Goal: Information Seeking & Learning: Learn about a topic

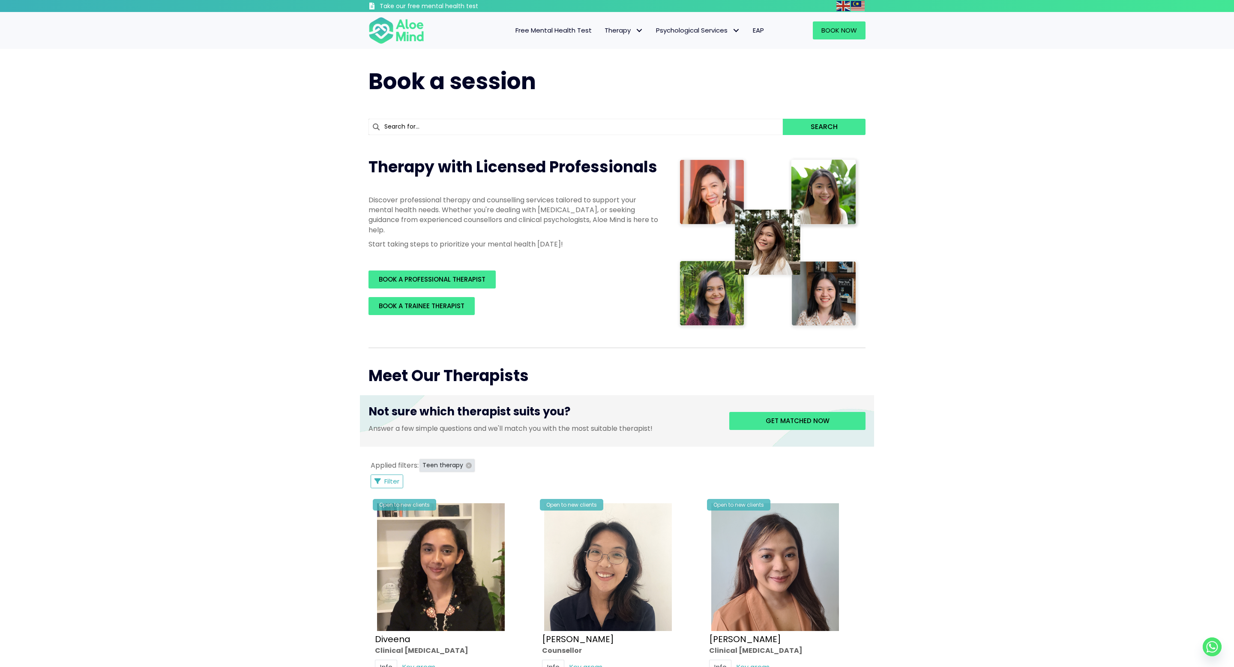
click at [466, 463] on icon "button" at bounding box center [469, 465] width 6 height 6
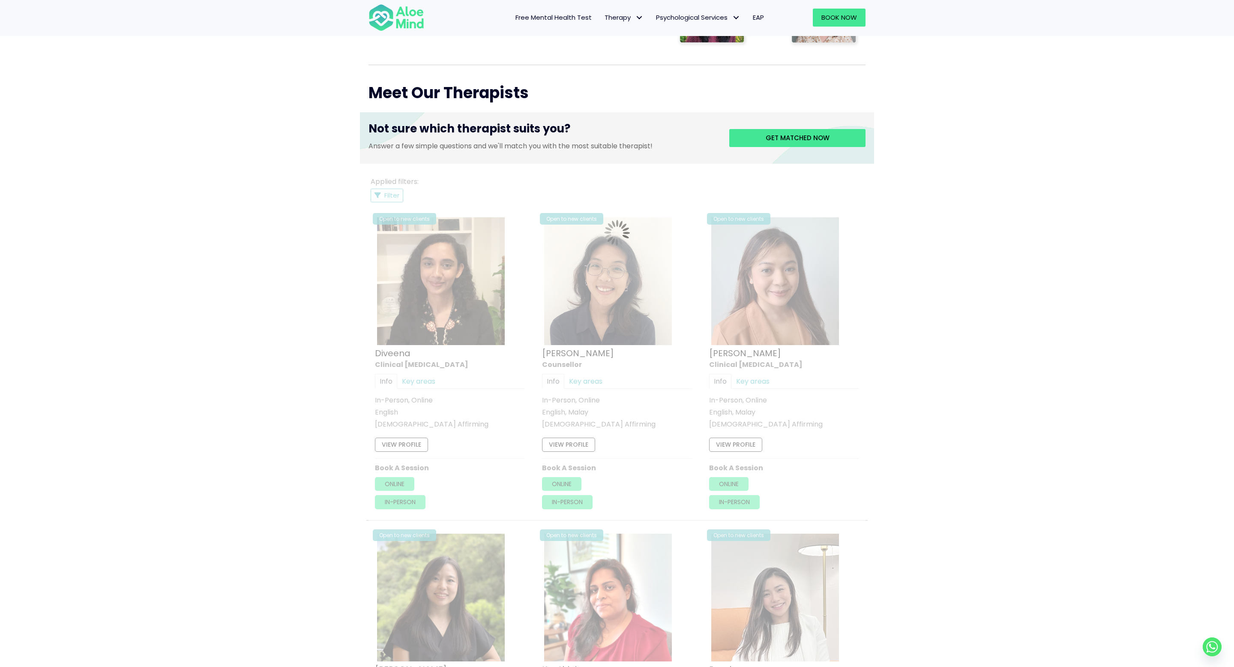
scroll to position [459, 0]
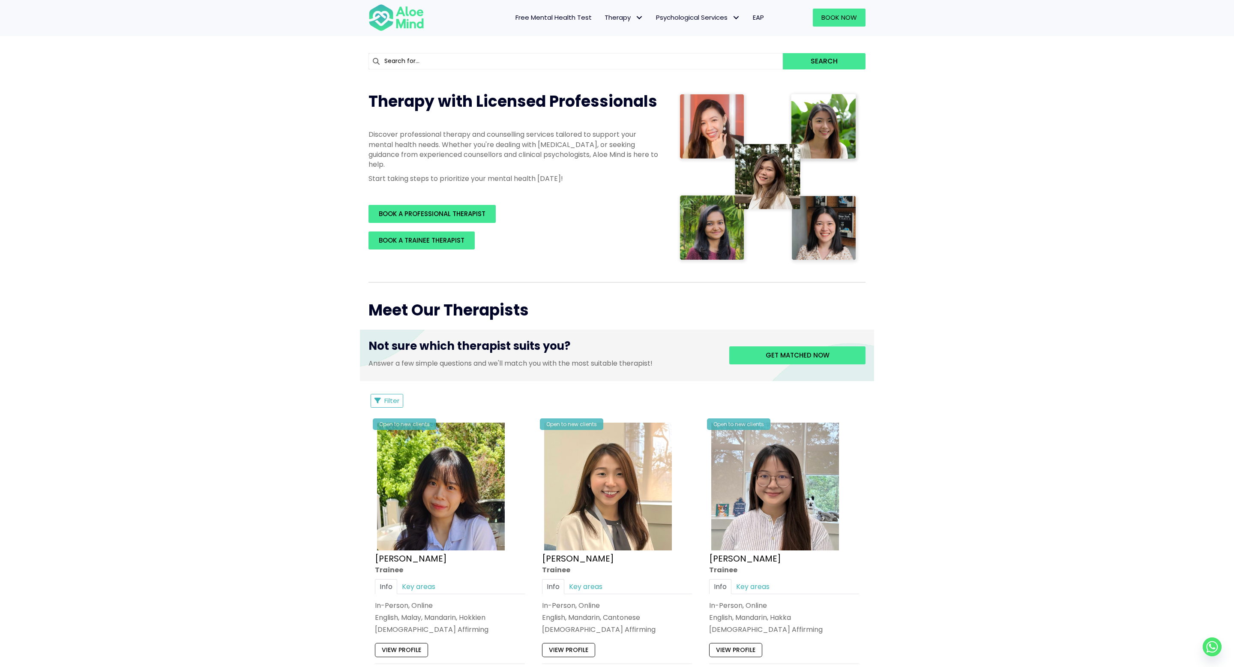
scroll to position [116, 0]
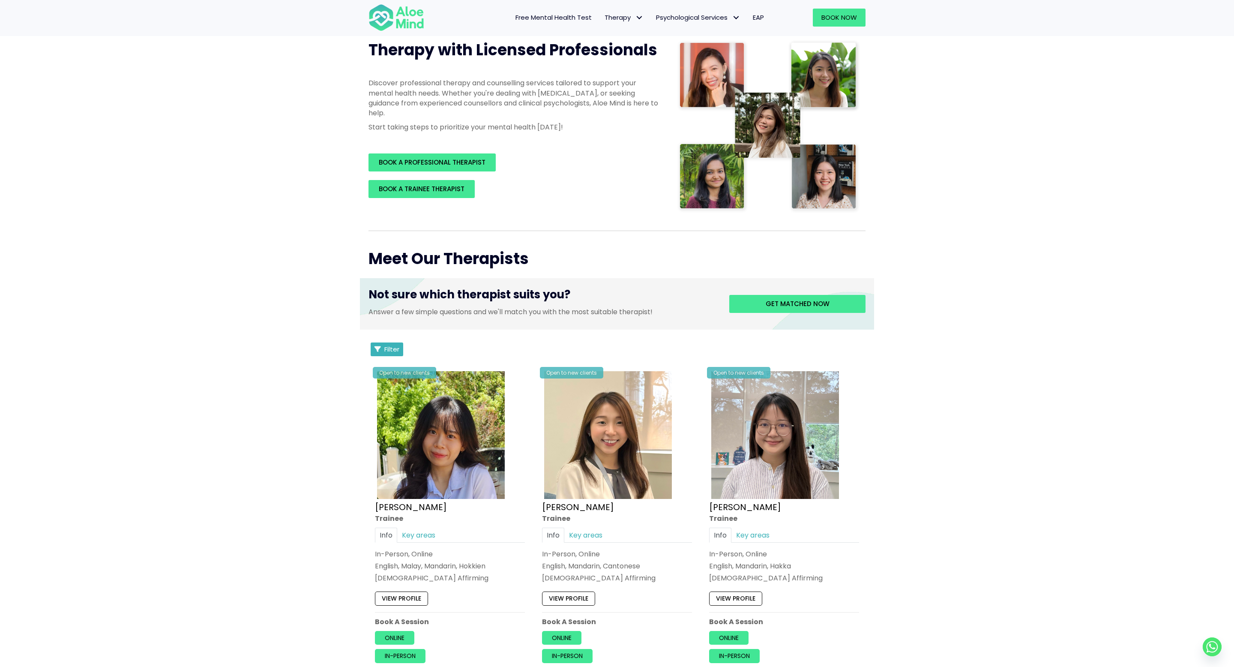
click at [396, 350] on span "Filter" at bounding box center [391, 348] width 15 height 9
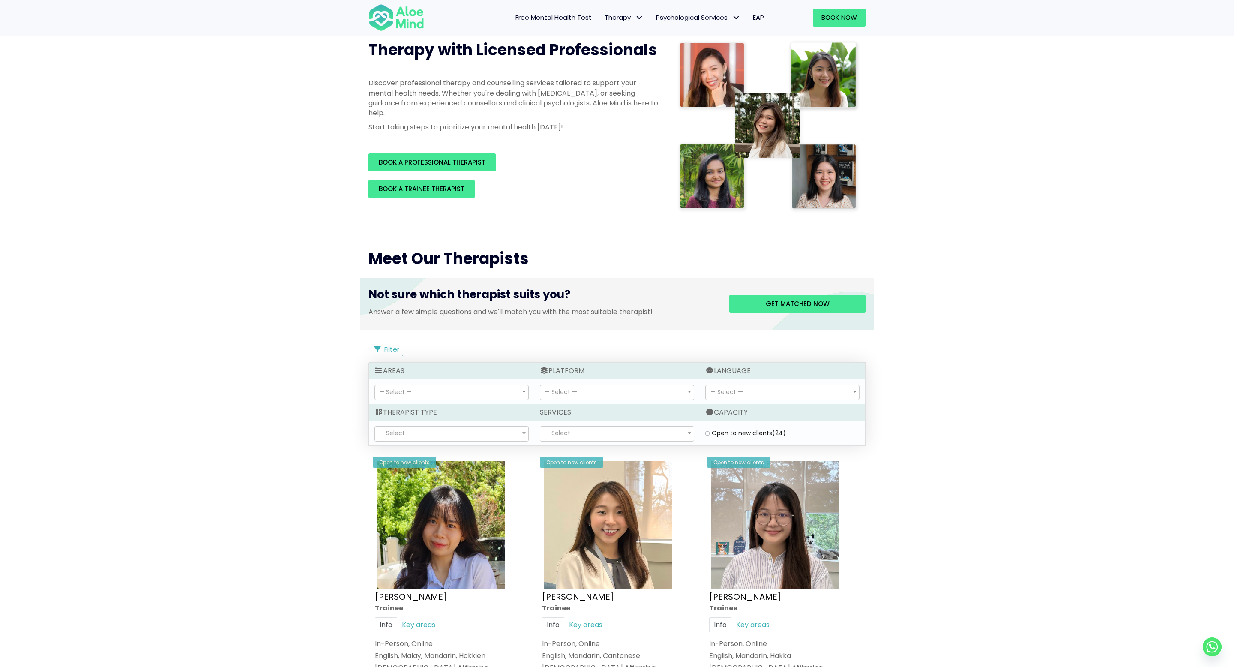
select select "71"
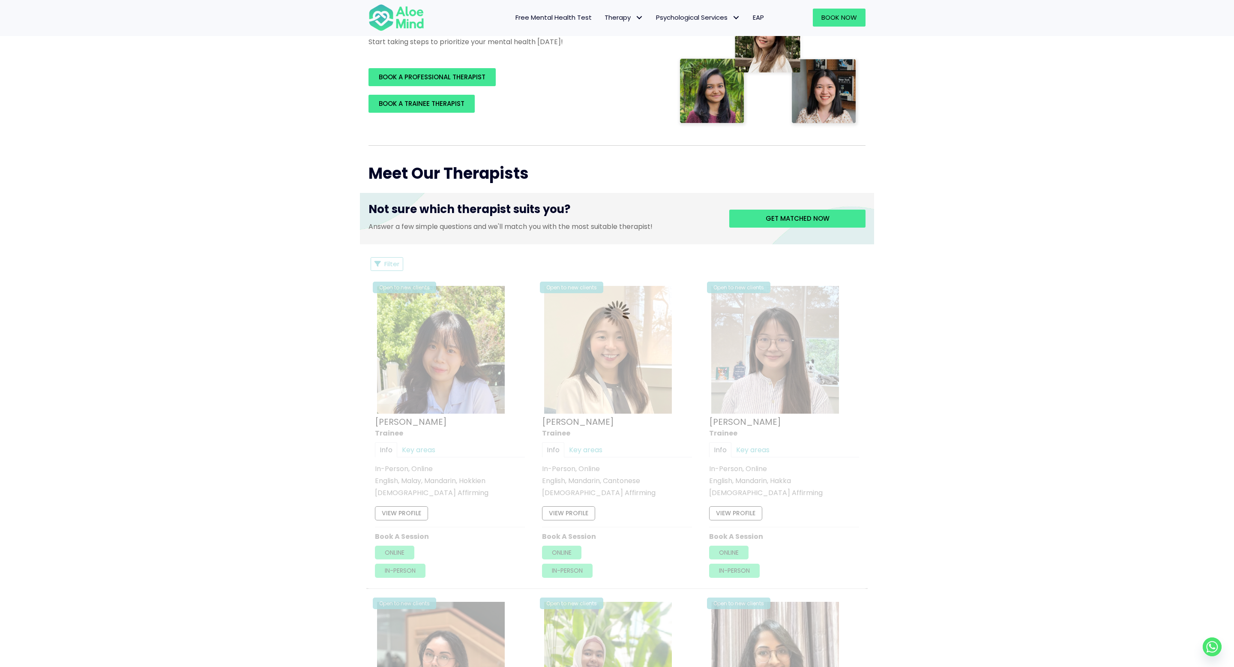
scroll to position [192, 0]
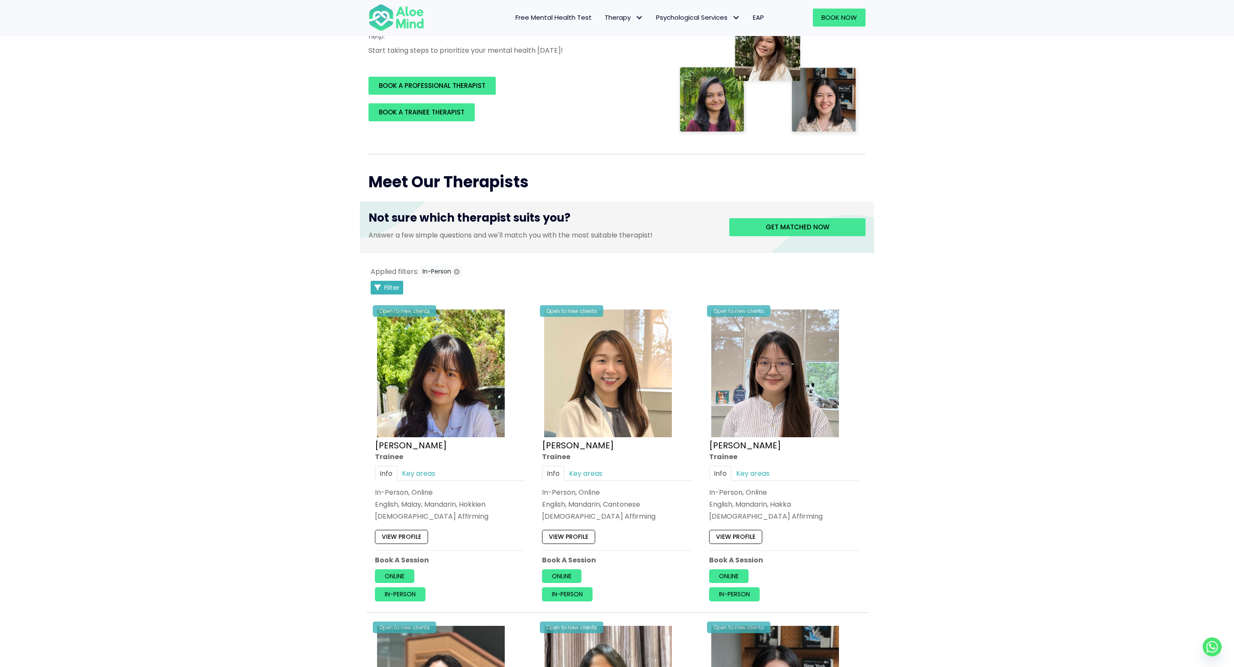
click at [382, 284] on button "Filter" at bounding box center [387, 288] width 33 height 14
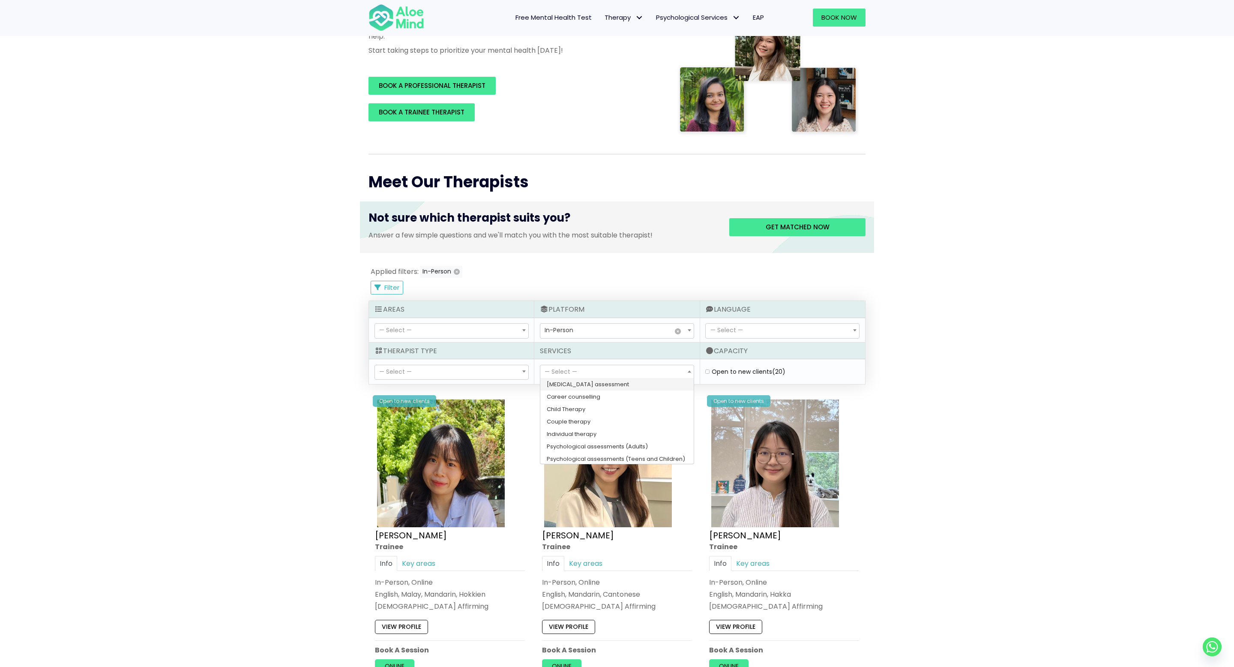
click at [566, 373] on span "— Select —" at bounding box center [560, 371] width 33 height 9
click at [449, 362] on div "— Select — Clinical psychologist Counsellor Trainee — Select —" at bounding box center [451, 371] width 165 height 24
click at [450, 371] on span "— Select —" at bounding box center [451, 372] width 153 height 15
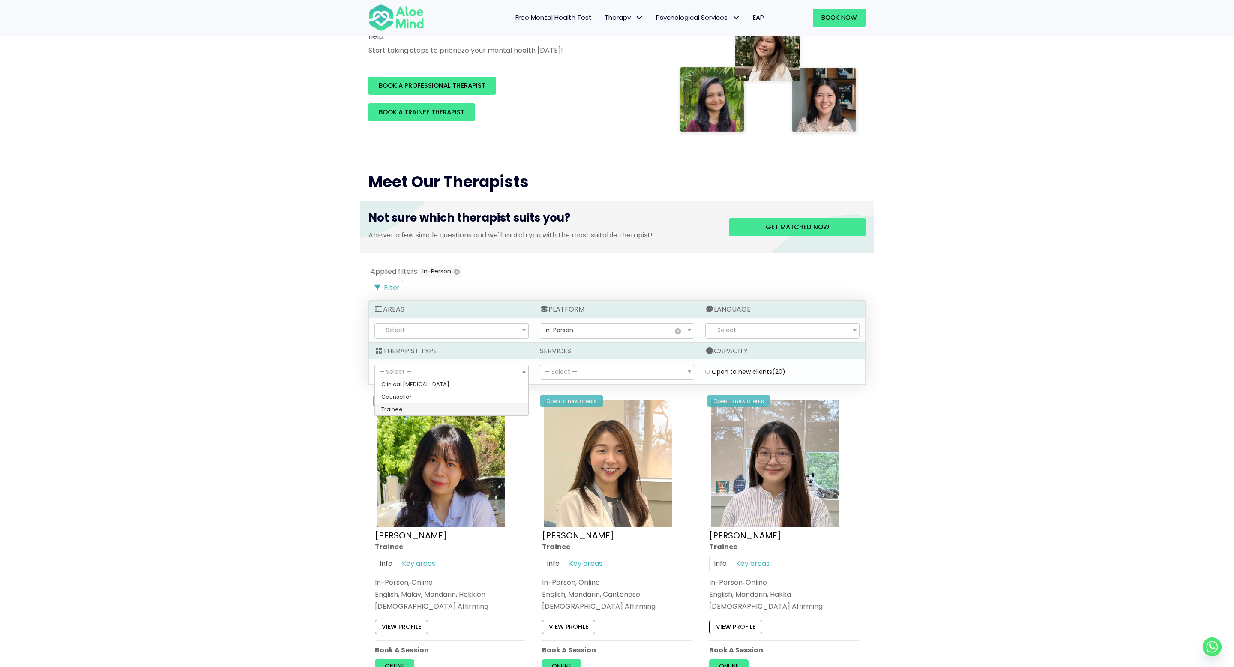
select select "80"
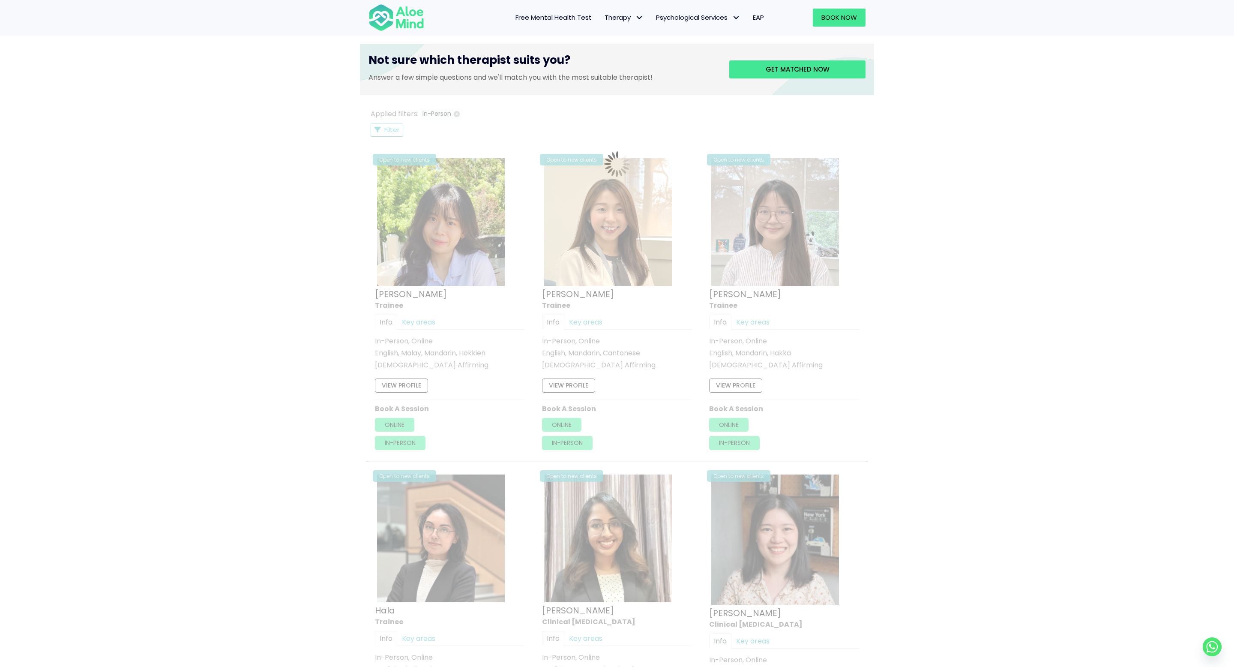
scroll to position [458, 0]
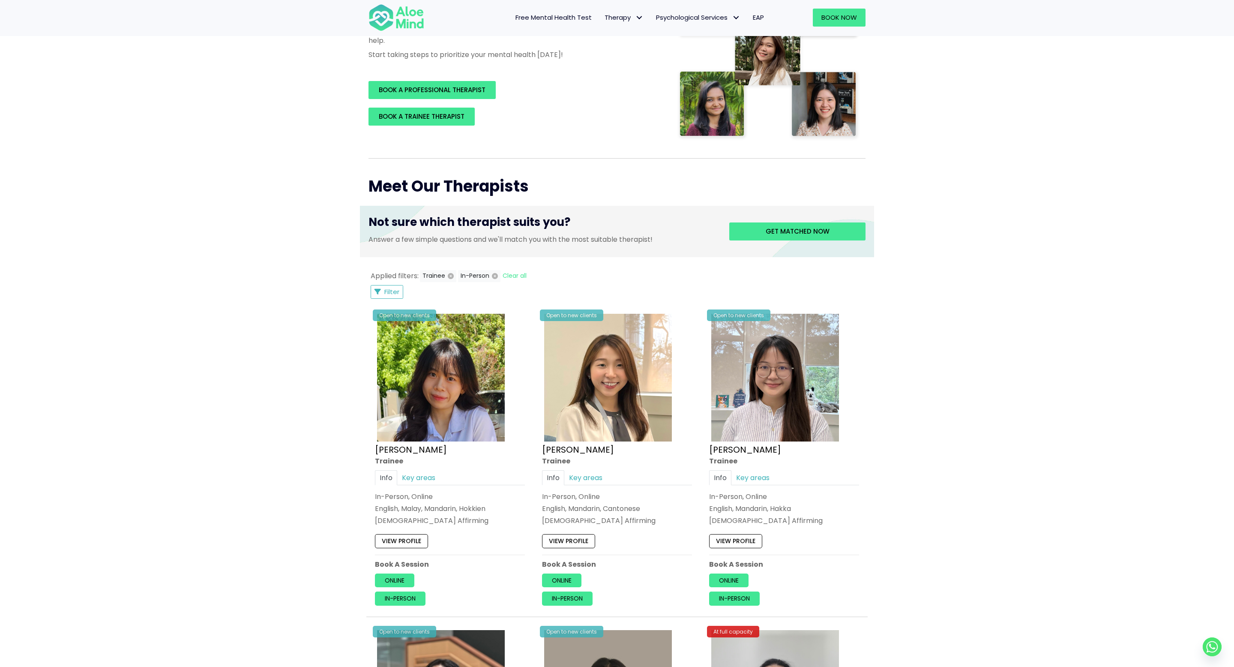
scroll to position [57, 0]
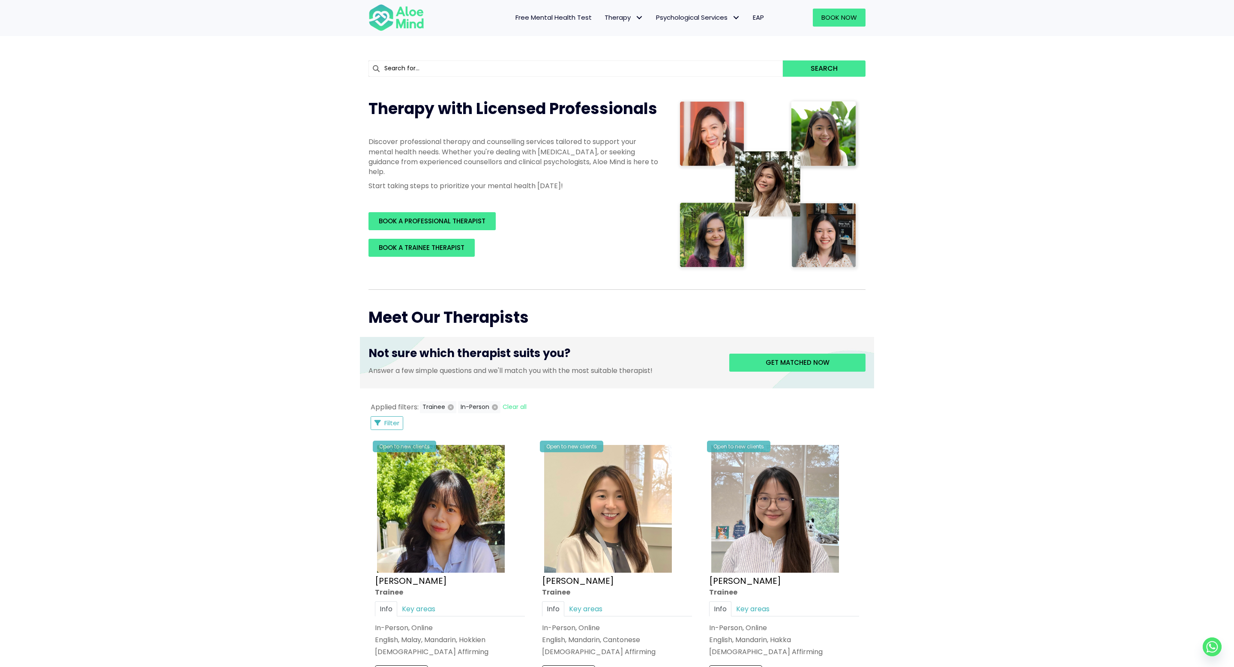
click at [384, 425] on span "Filter" at bounding box center [391, 422] width 15 height 9
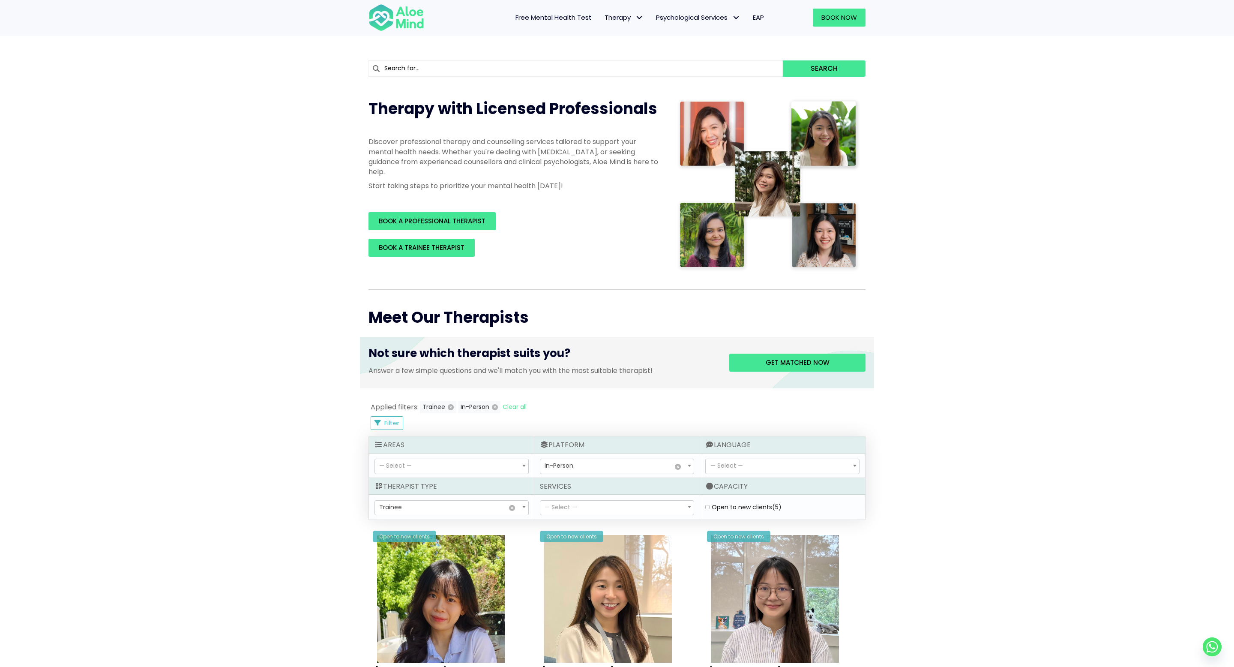
click at [712, 507] on label "Open to new clients (5)" at bounding box center [747, 506] width 70 height 9
click at [706, 507] on clients "Open to new clients (5)" at bounding box center [707, 507] width 4 height 6
checkbox clients "true"
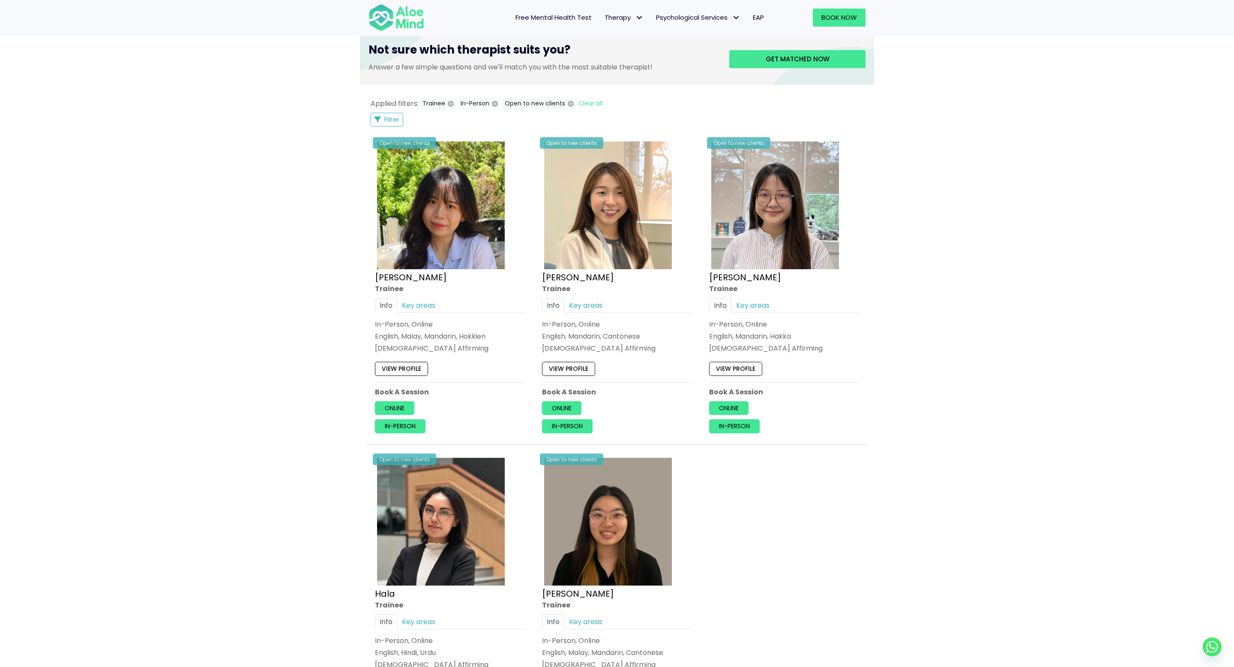
scroll to position [295, 0]
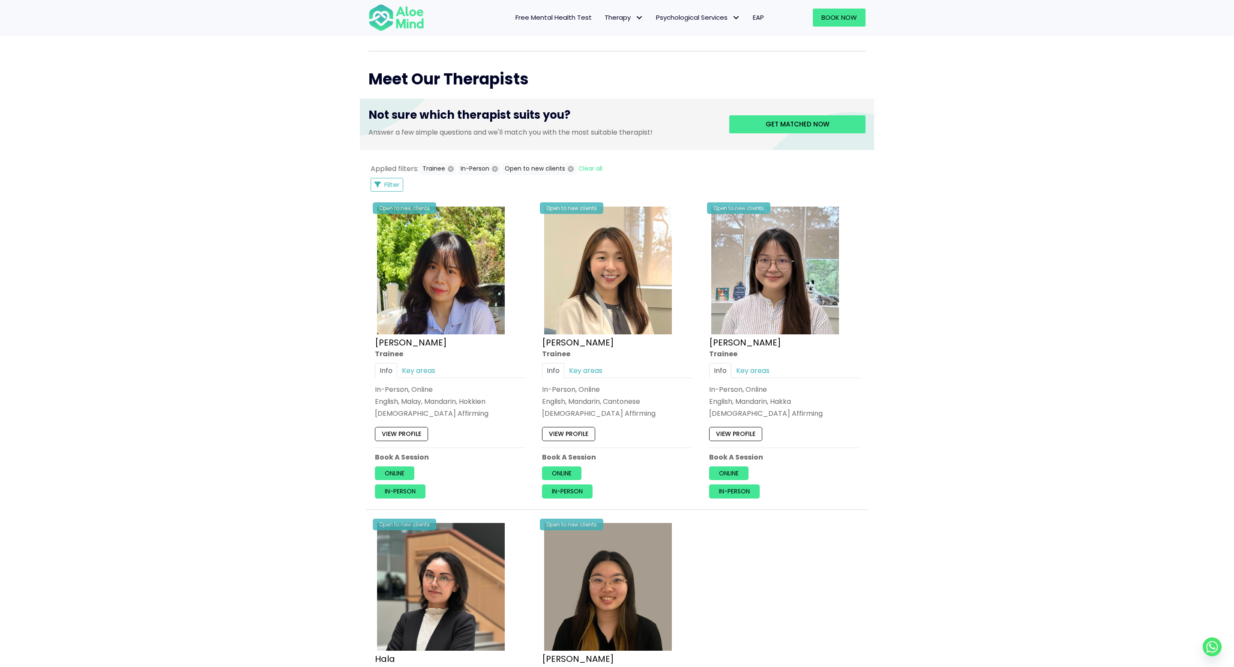
click at [945, 264] on div "Book a session Search Therapy with Licensed Professionals Discover professional…" at bounding box center [617, 310] width 1234 height 1116
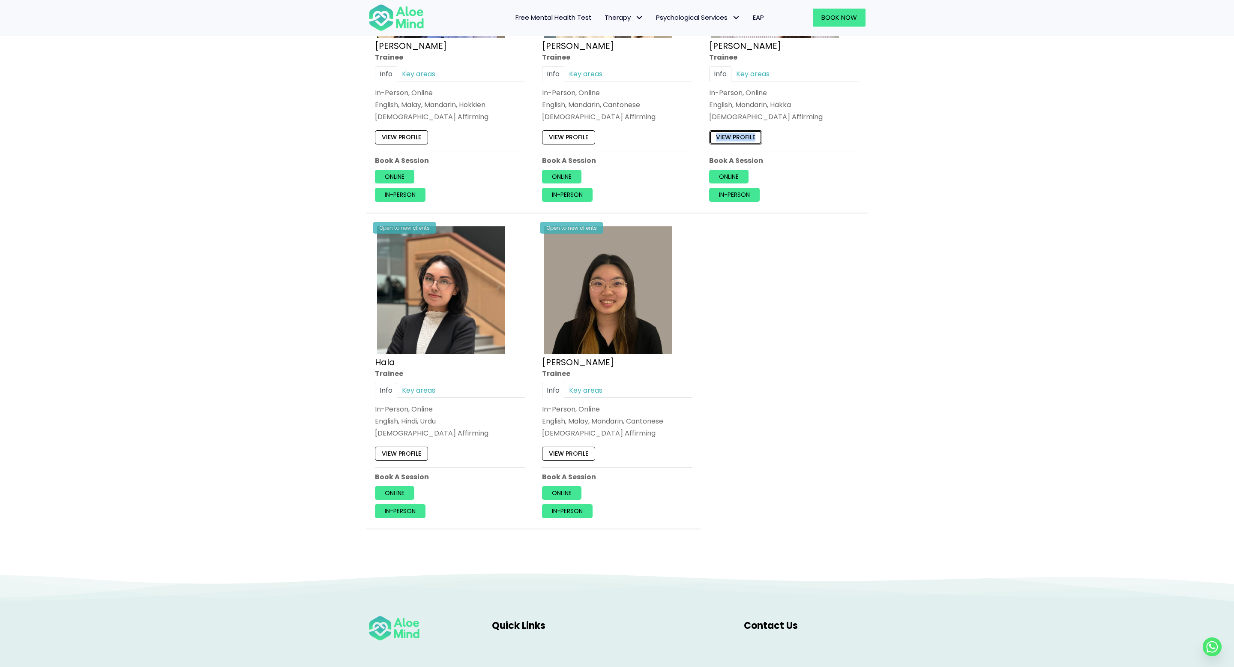
scroll to position [661, 0]
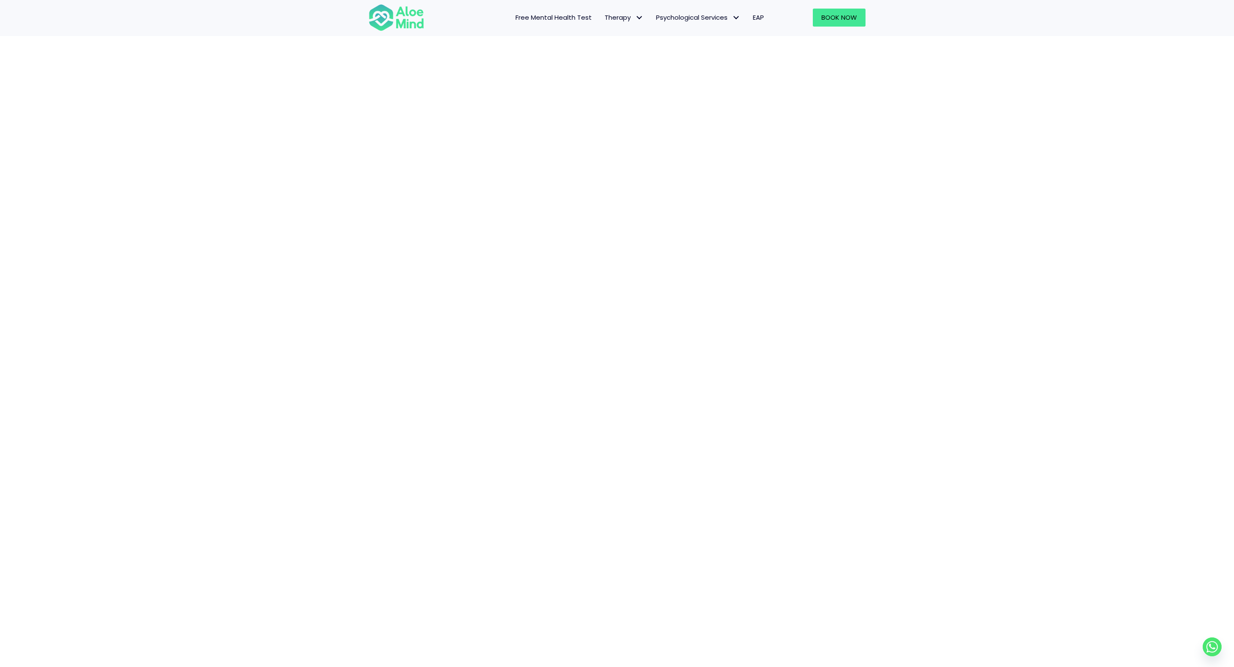
scroll to position [123, 0]
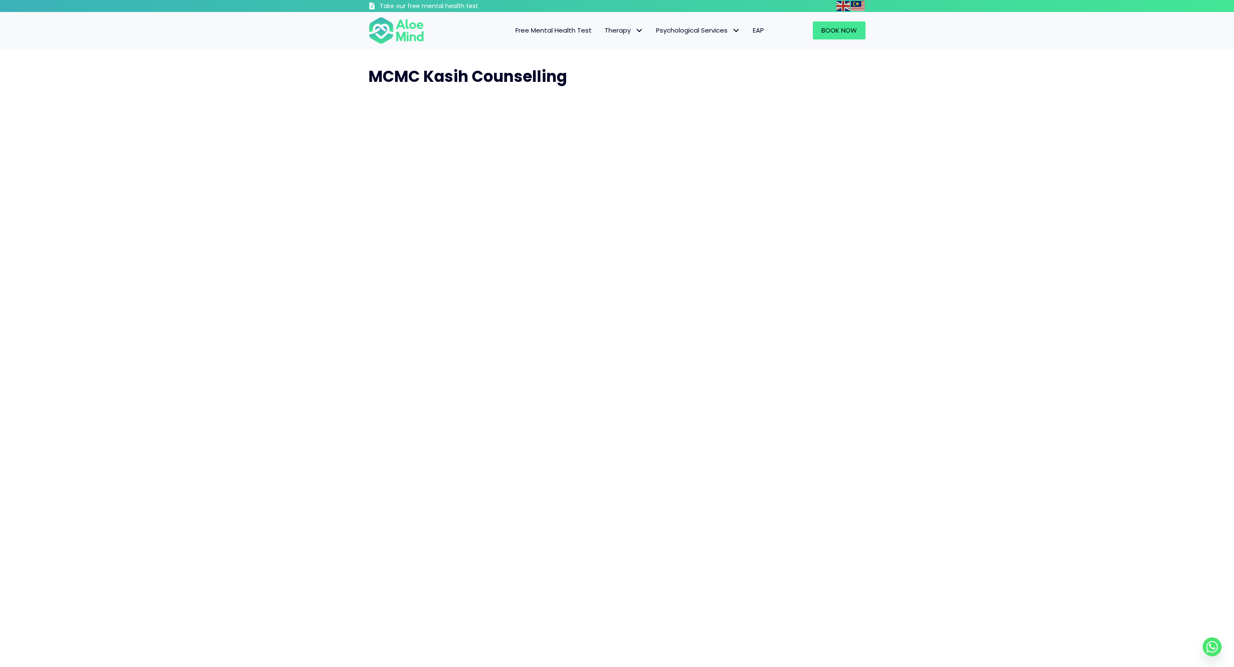
click at [951, 180] on div "MCMC Kasih Counselling" at bounding box center [617, 370] width 1234 height 642
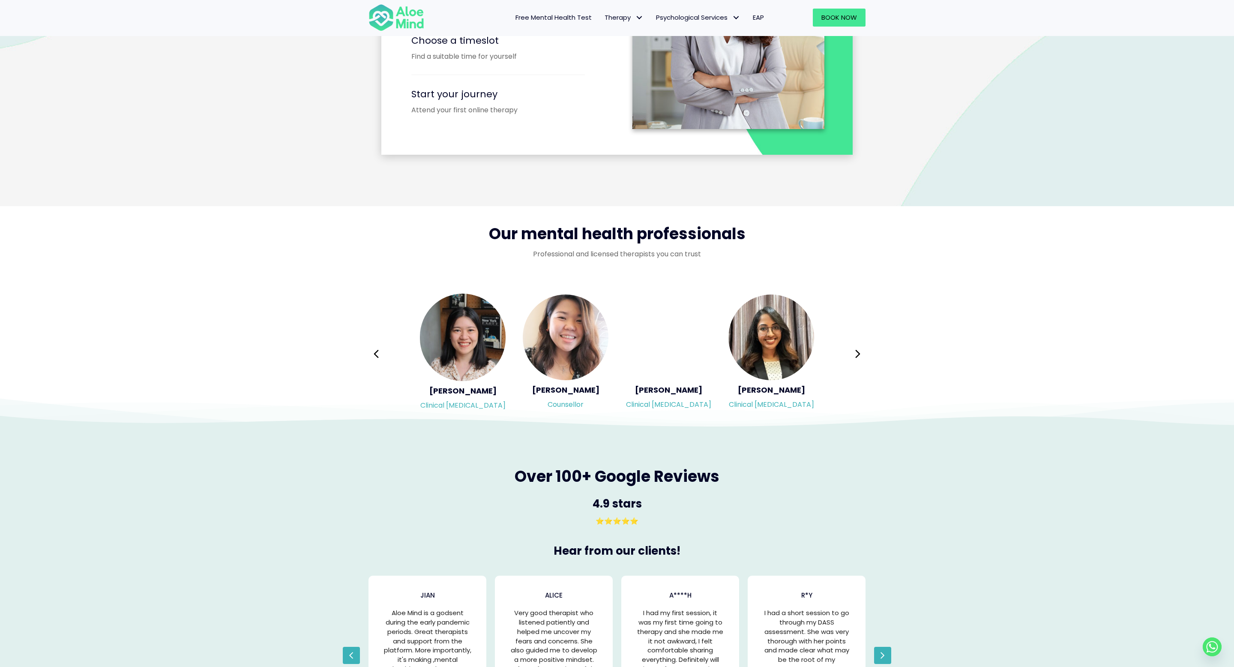
scroll to position [298, 0]
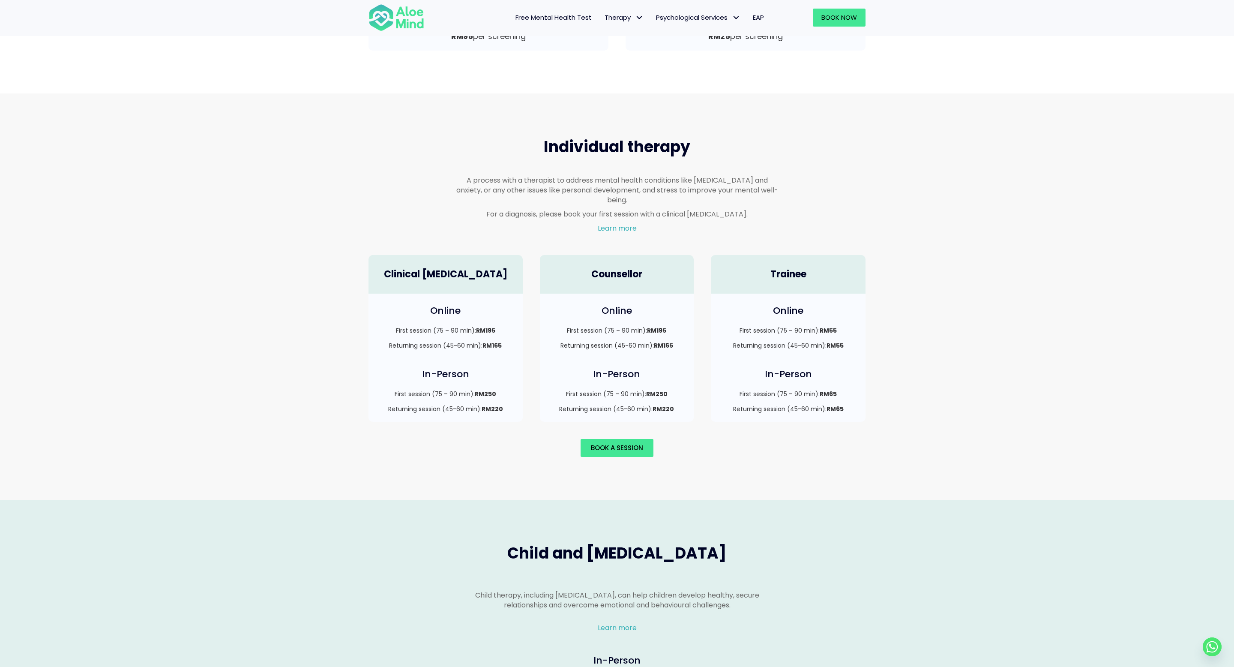
scroll to position [398, 0]
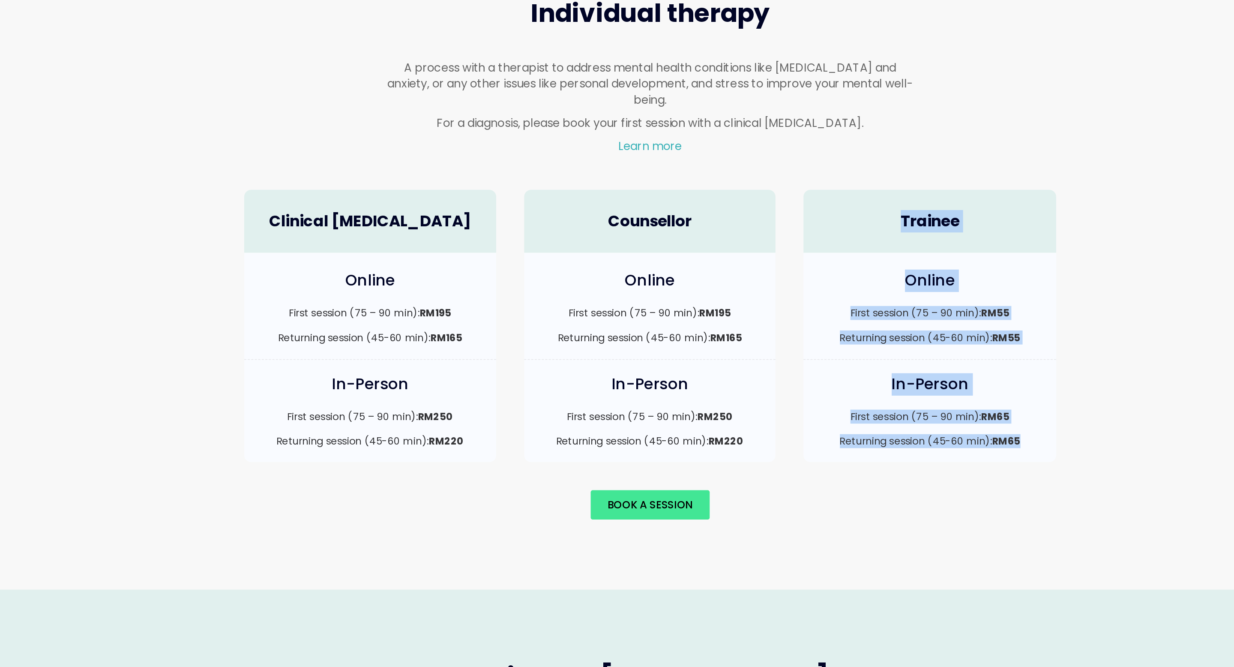
drag, startPoint x: 759, startPoint y: 276, endPoint x: 849, endPoint y: 417, distance: 168.0
click at [849, 417] on div "Trainee Online First session (75 – 90 min): RM55 Returning session (45-60 min):…" at bounding box center [788, 356] width 172 height 184
click at [849, 422] on p "Returning session (45-60 min): RM65" at bounding box center [788, 426] width 138 height 9
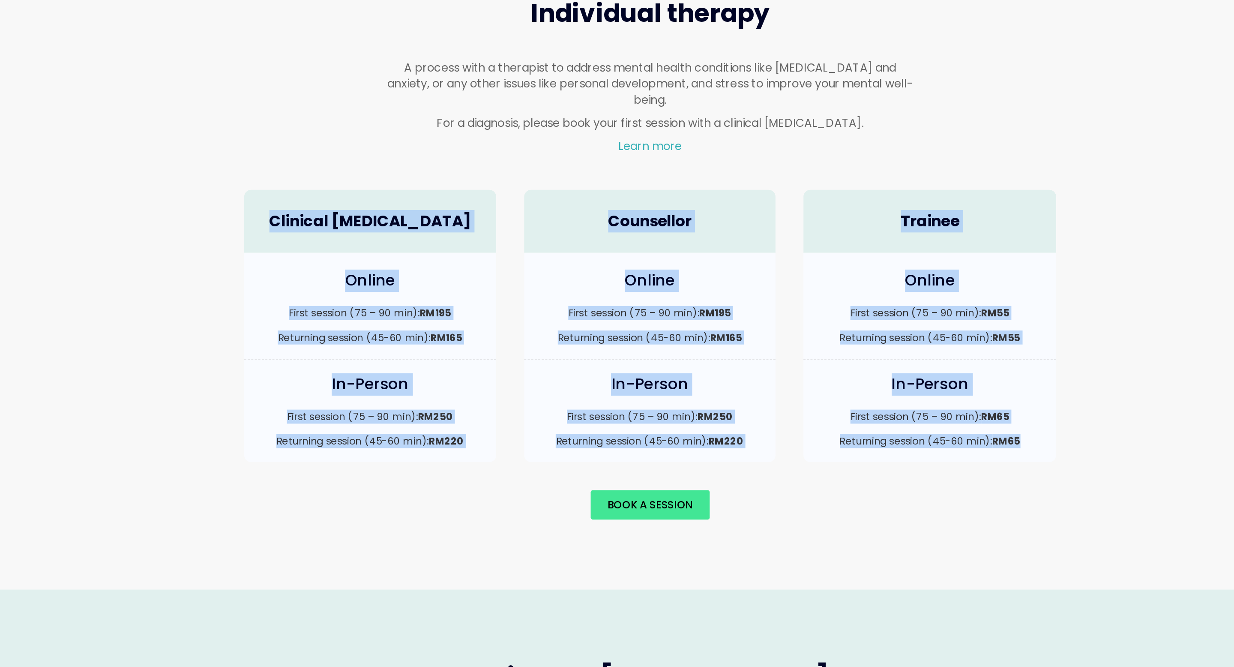
drag, startPoint x: 849, startPoint y: 417, endPoint x: 864, endPoint y: 248, distance: 169.8
click at [864, 248] on div "Individual therapy A process with a therapist to address mental health conditio…" at bounding box center [617, 315] width 514 height 338
click at [864, 248] on div "Individual therapy A process with a therapist to address mental health conditio…" at bounding box center [617, 205] width 514 height 118
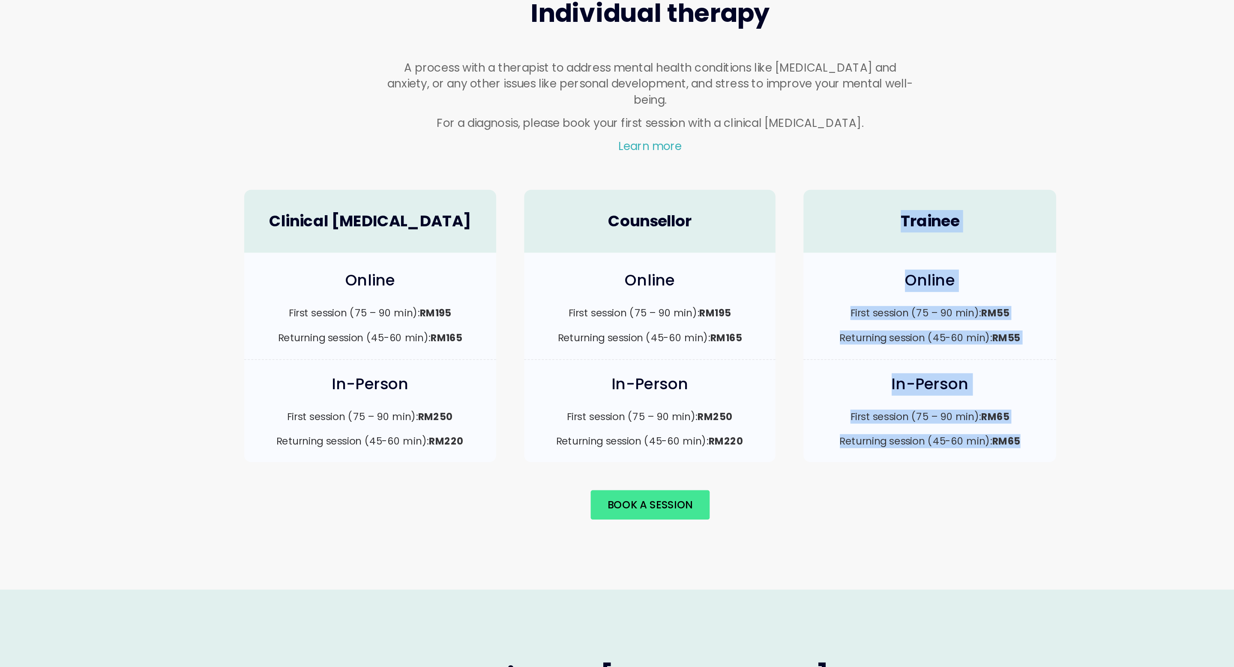
drag, startPoint x: 762, startPoint y: 275, endPoint x: 849, endPoint y: 419, distance: 168.4
click at [849, 419] on div "Trainee Online First session (75 – 90 min): RM55 Returning session (45-60 min):…" at bounding box center [788, 356] width 172 height 184
click at [849, 422] on p "Returning session (45-60 min): RM65" at bounding box center [788, 426] width 138 height 9
drag, startPoint x: 849, startPoint y: 419, endPoint x: 750, endPoint y: 275, distance: 175.3
click at [750, 275] on div "Trainee Online First session (75 – 90 min): RM55 Returning session (45-60 min):…" at bounding box center [788, 356] width 172 height 184
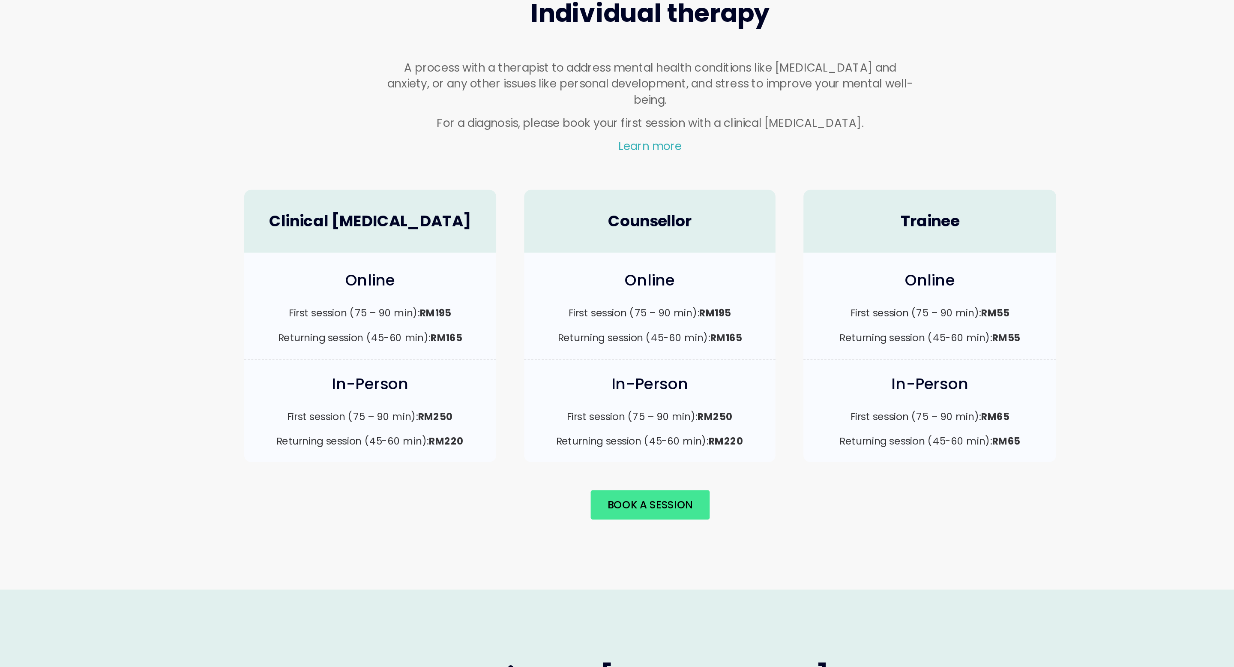
click at [764, 286] on h4 "Trainee" at bounding box center [788, 292] width 138 height 13
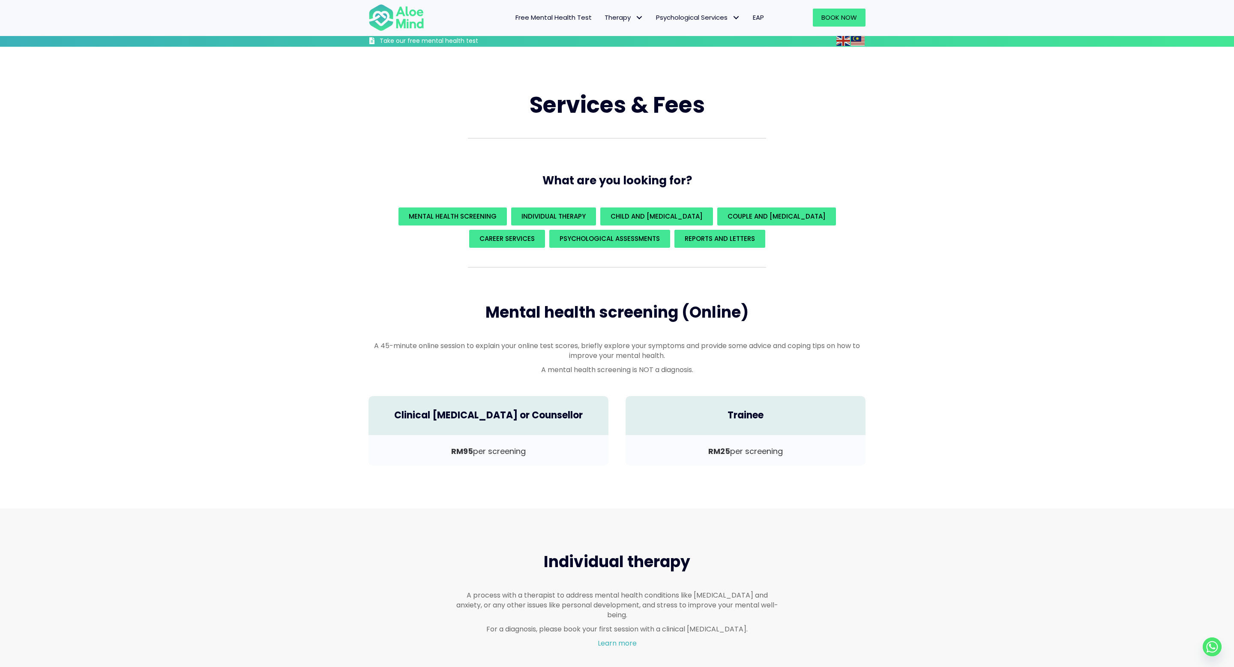
scroll to position [0, 0]
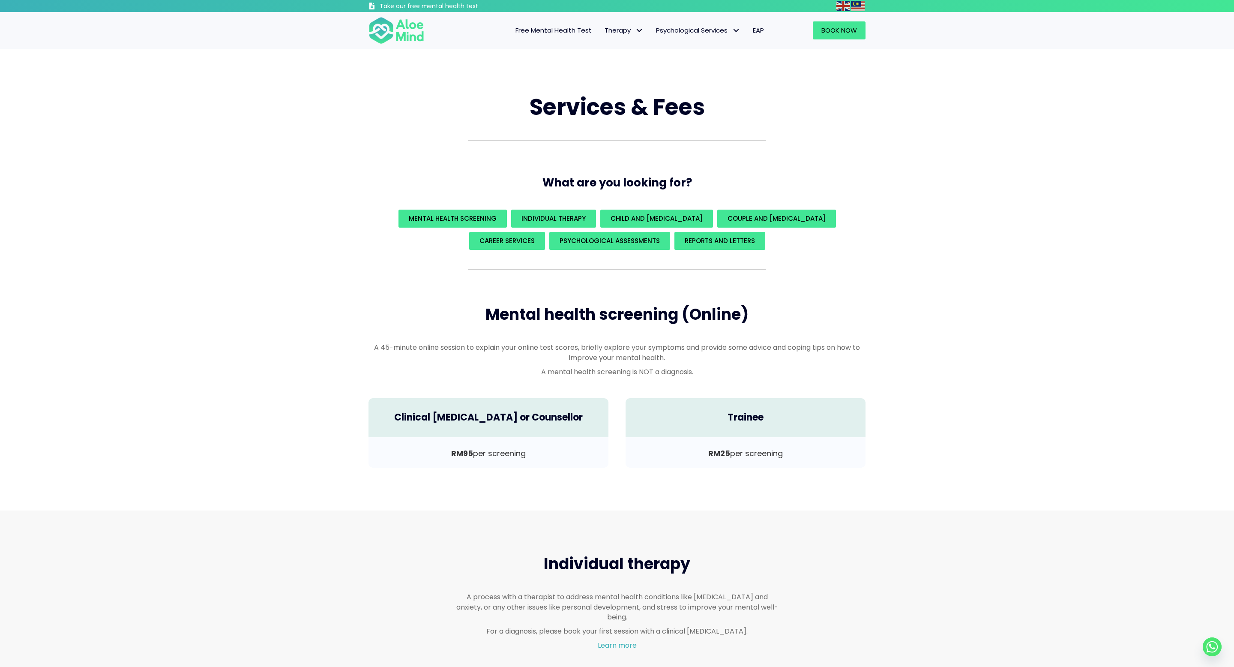
click at [617, 367] on p "A mental health screening is NOT a diagnosis." at bounding box center [616, 372] width 497 height 10
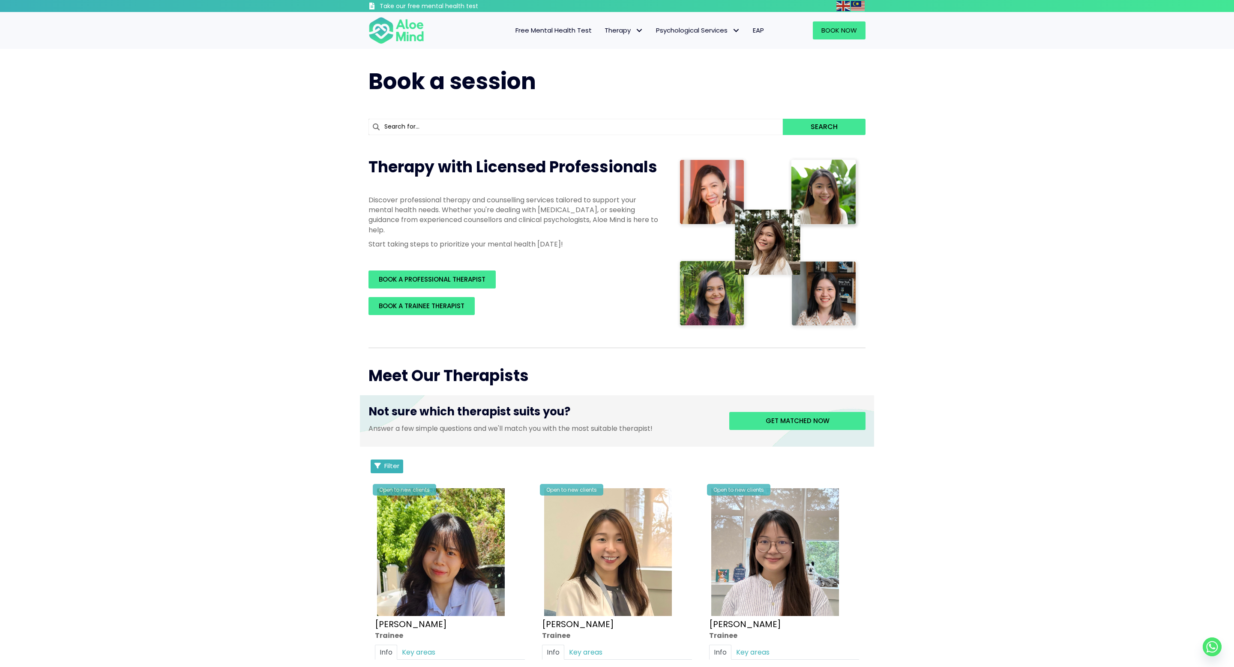
click at [398, 333] on span "Filter" at bounding box center [391, 465] width 15 height 9
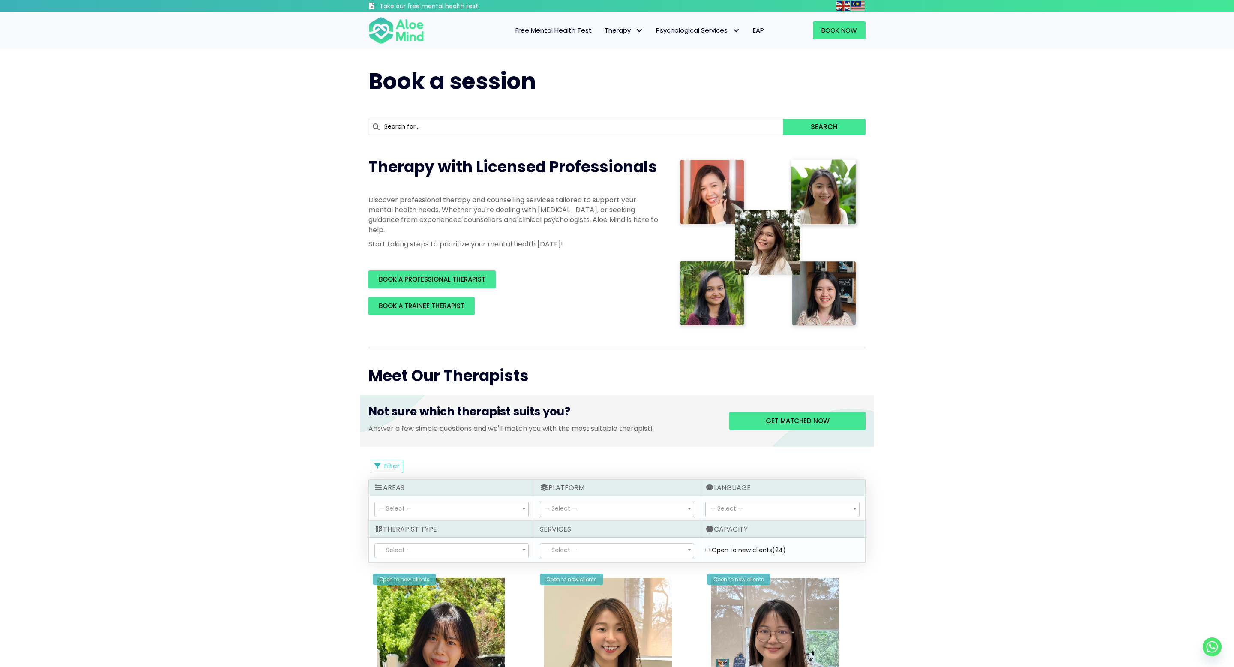
click at [568, 333] on span "— Select —" at bounding box center [560, 549] width 33 height 9
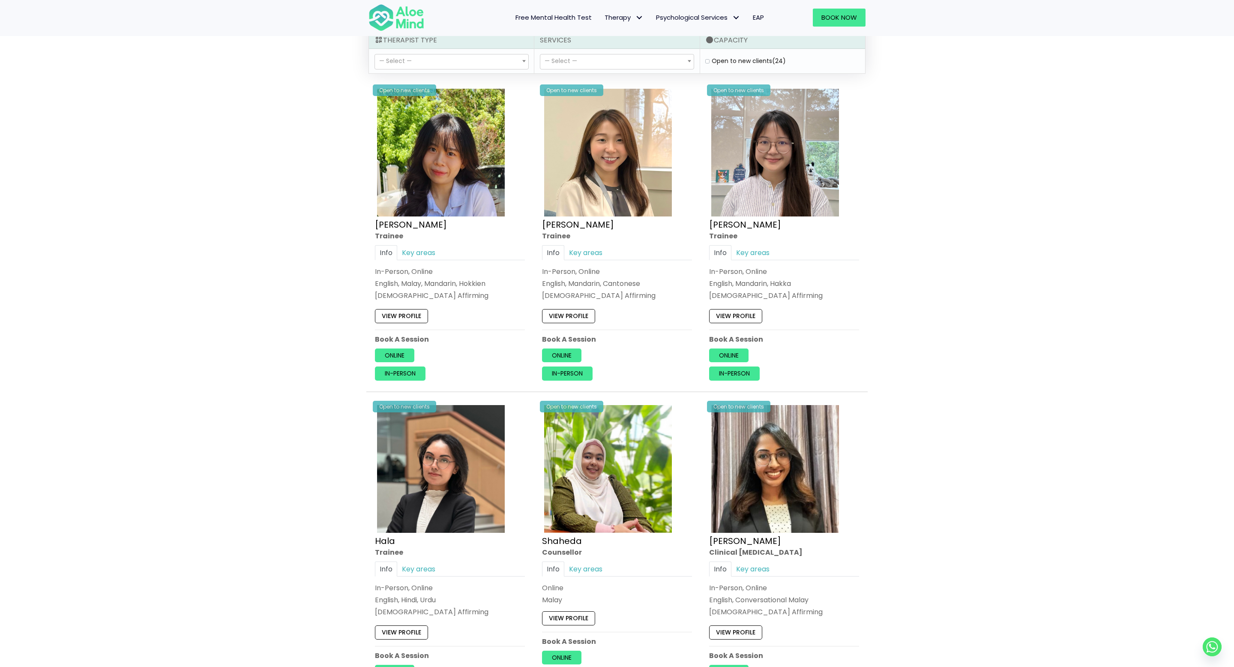
scroll to position [500, 0]
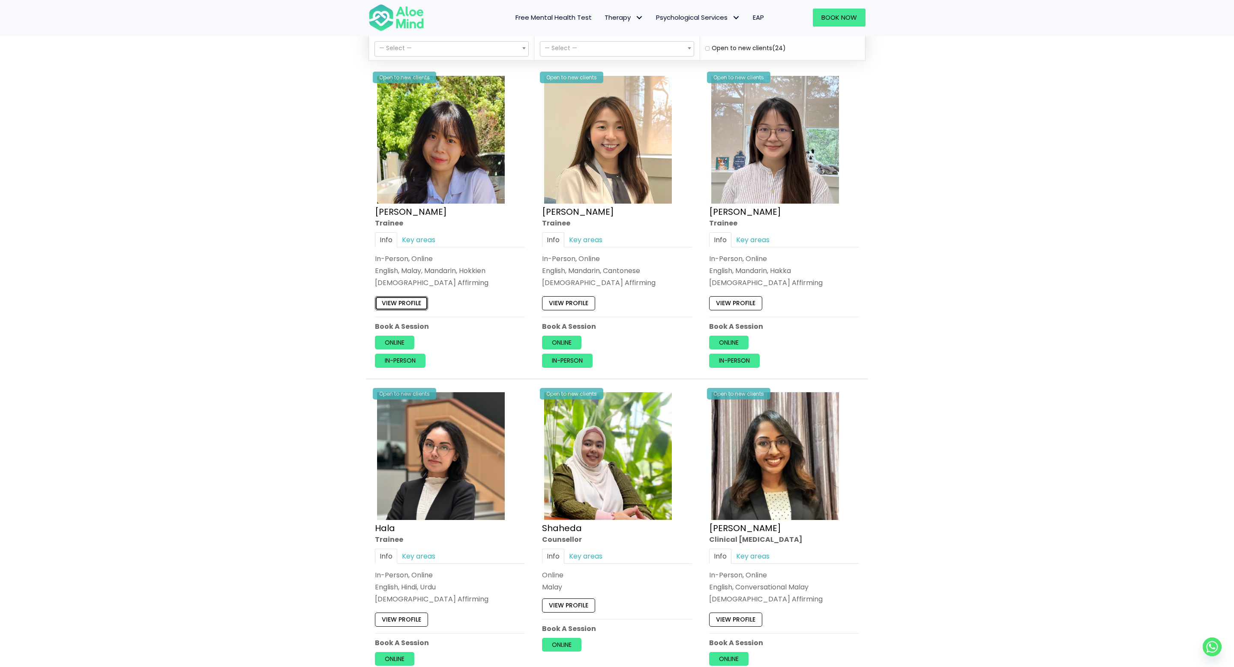
click at [402, 304] on link "View profile" at bounding box center [401, 303] width 53 height 14
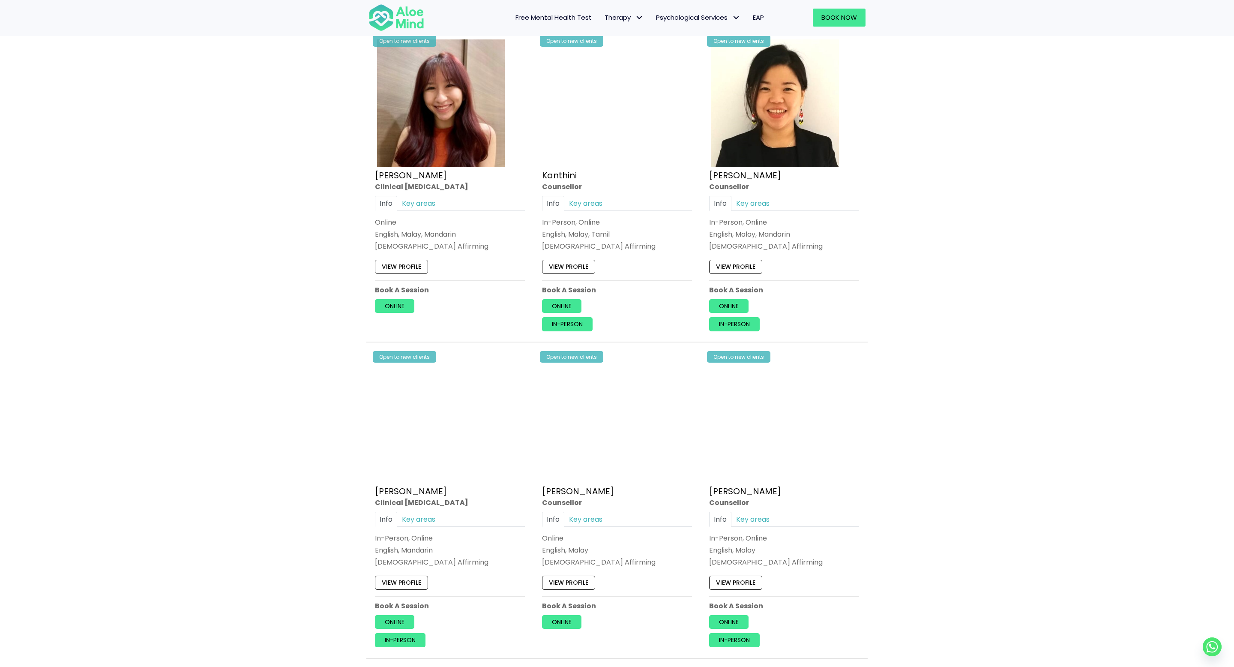
scroll to position [2165, 0]
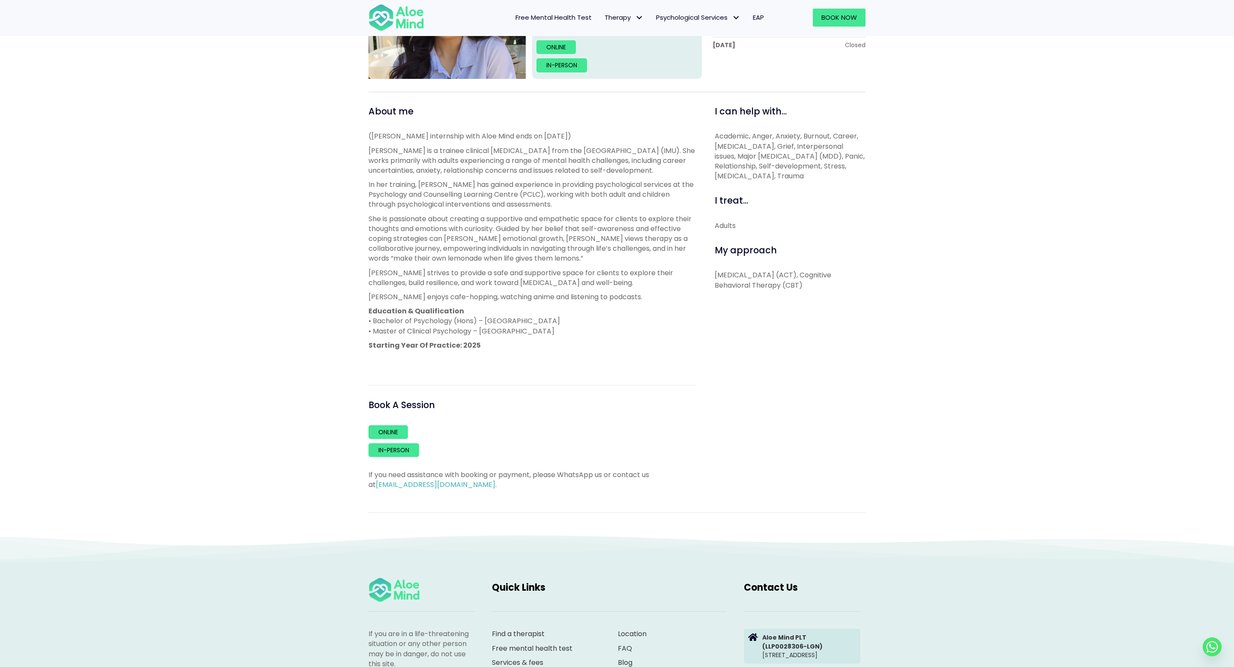
scroll to position [220, 0]
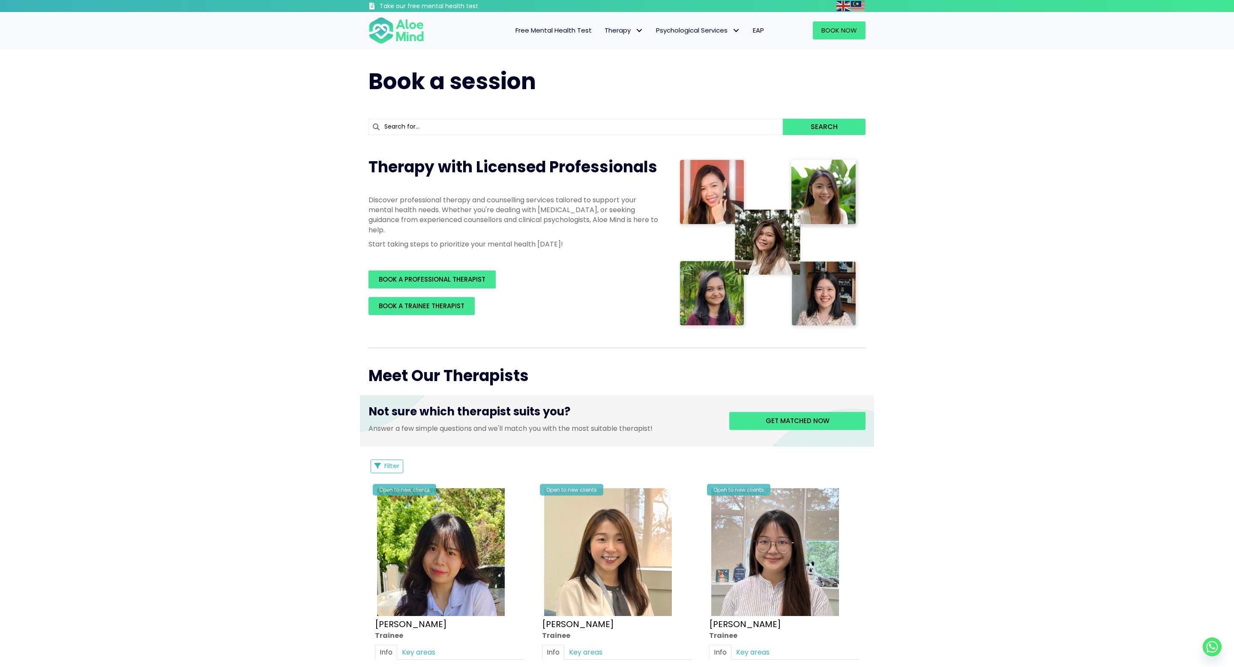
click at [566, 29] on span "Free Mental Health Test" at bounding box center [553, 30] width 76 height 9
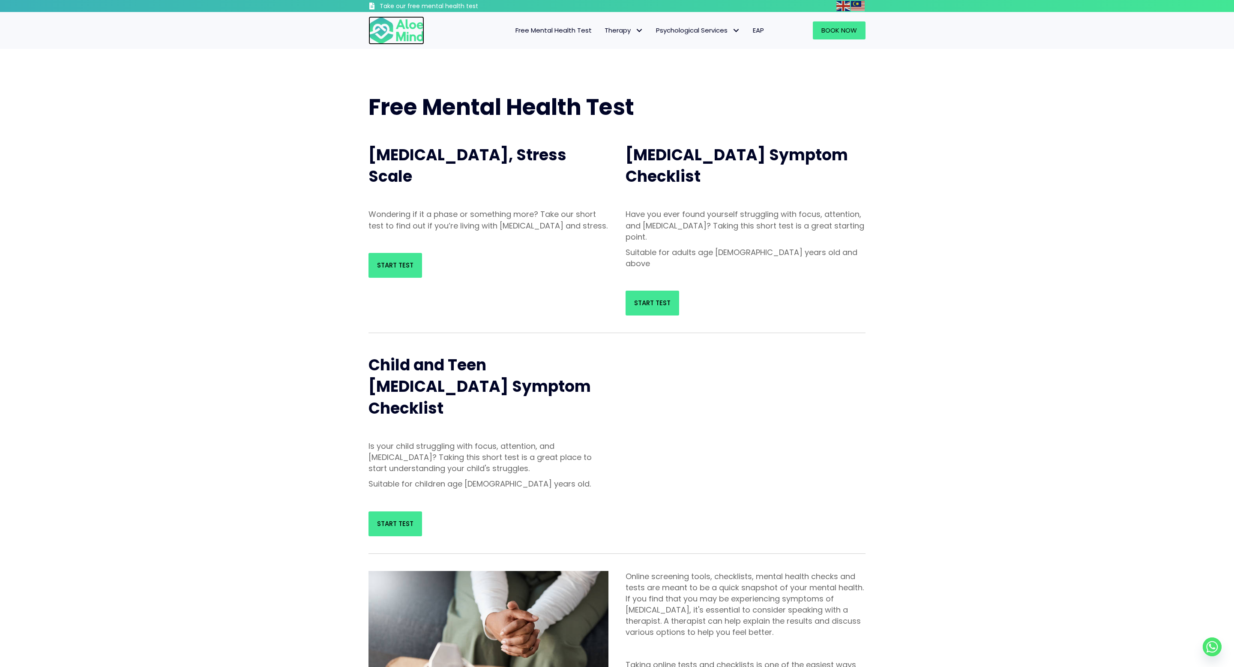
click at [394, 29] on img at bounding box center [396, 30] width 56 height 28
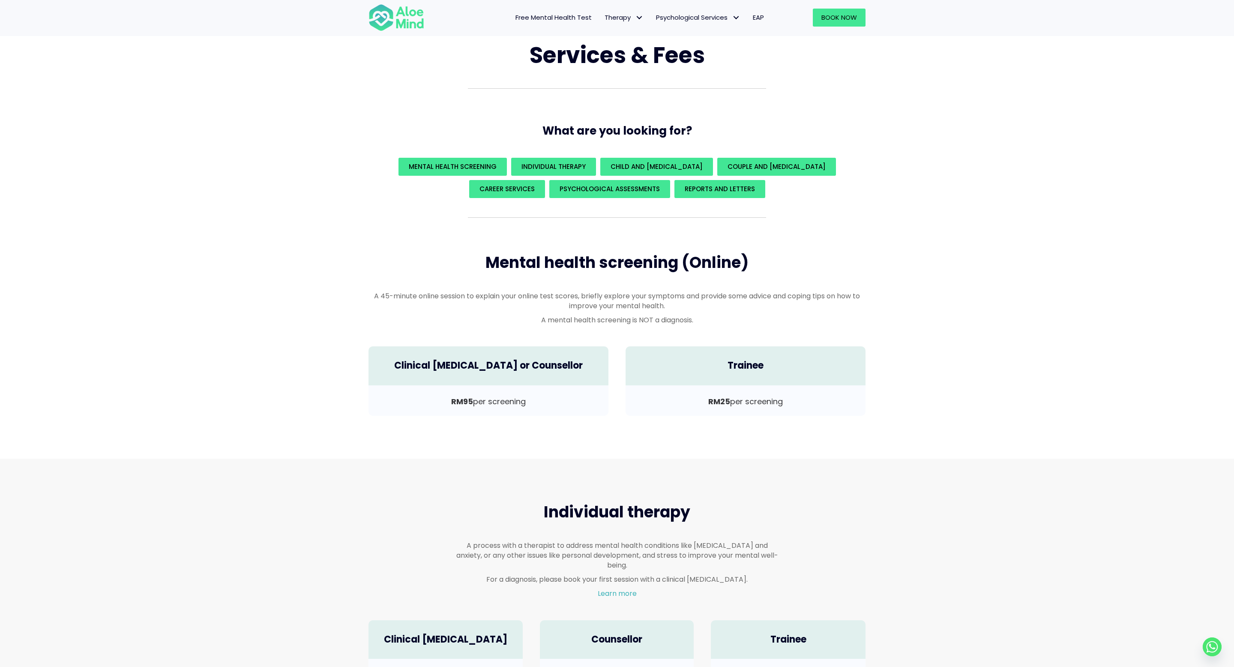
scroll to position [55, 0]
